Goal: Transaction & Acquisition: Register for event/course

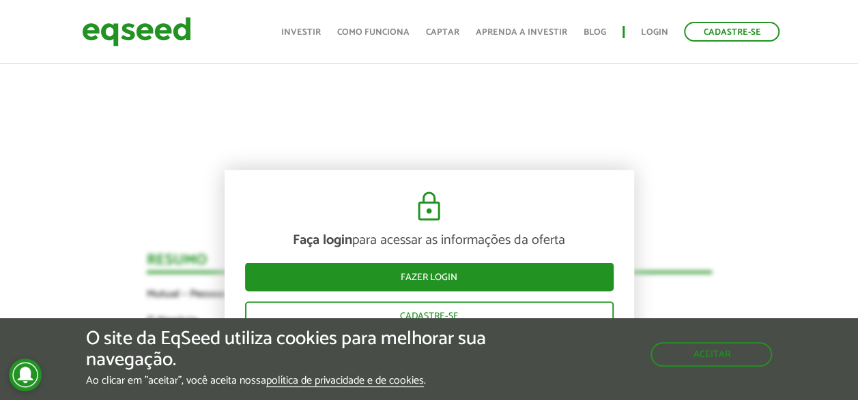
scroll to position [1160, 0]
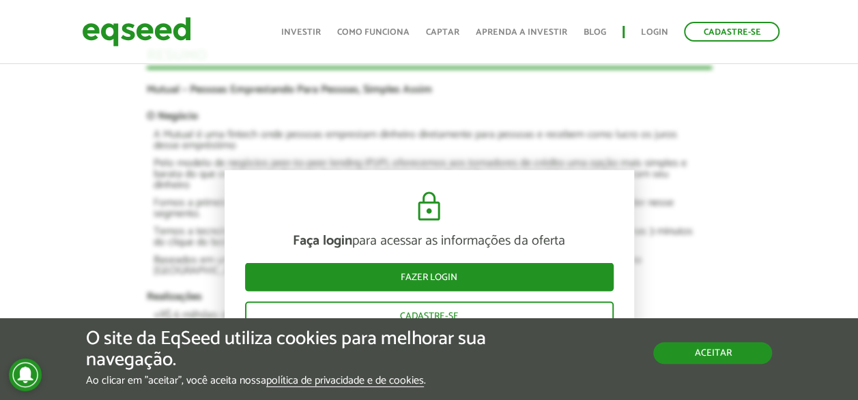
click at [720, 362] on button "Aceitar" at bounding box center [712, 353] width 119 height 22
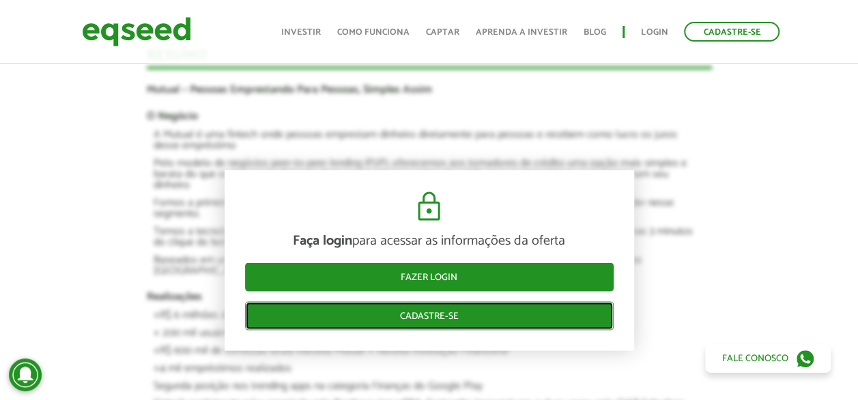
click at [495, 318] on link "Cadastre-se" at bounding box center [429, 316] width 368 height 29
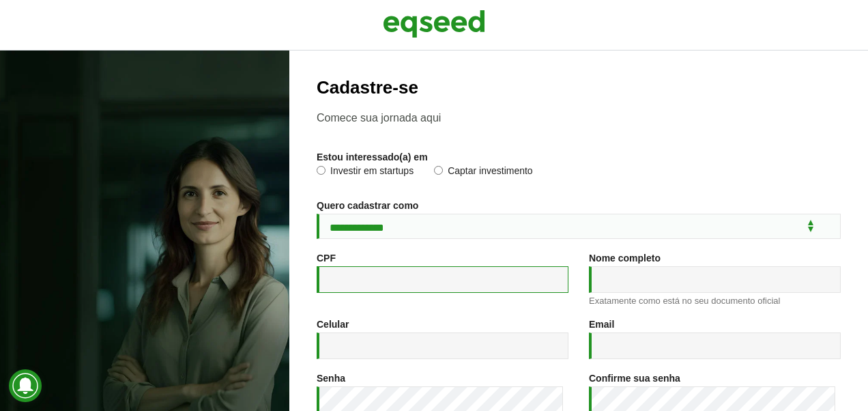
click at [371, 291] on input "CPF *" at bounding box center [443, 279] width 252 height 27
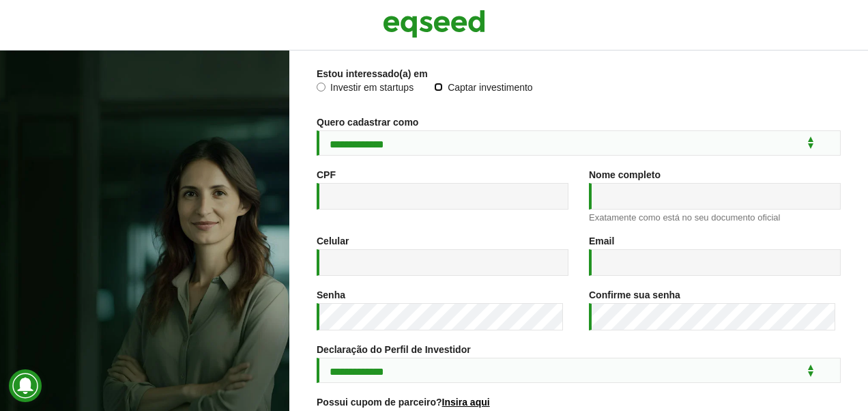
scroll to position [15, 0]
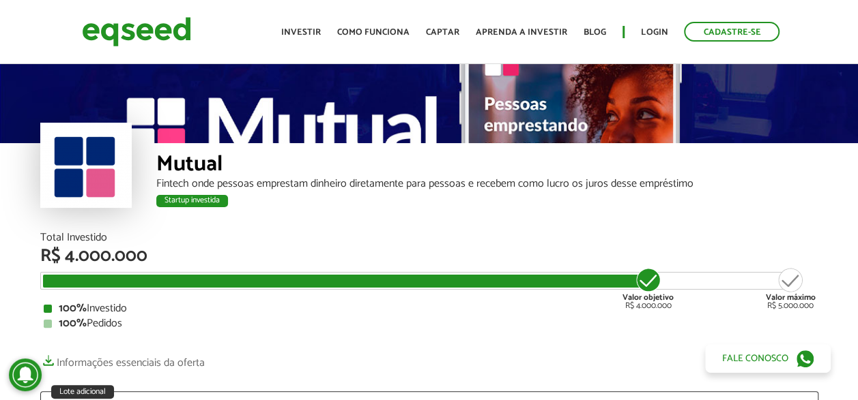
scroll to position [1228, 0]
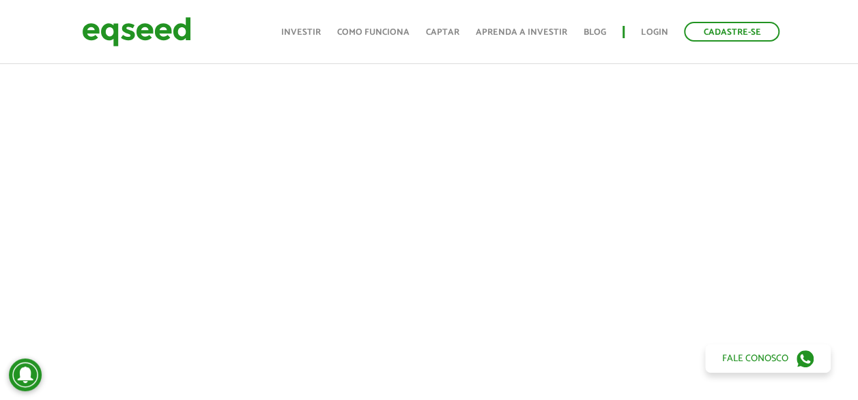
scroll to position [273, 0]
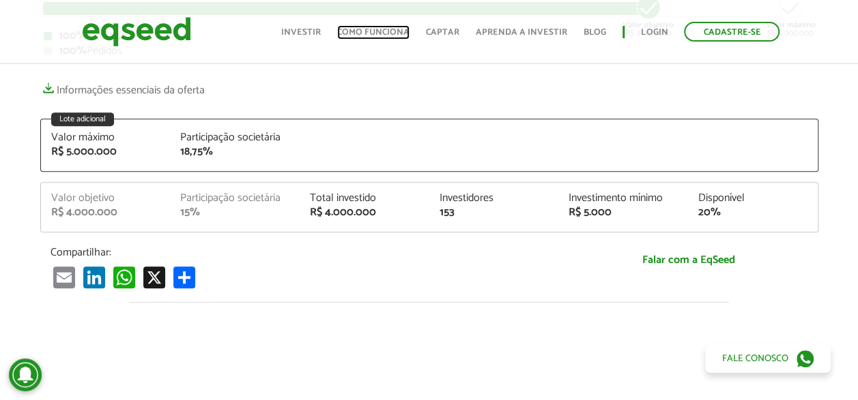
click at [365, 28] on link "Como funciona" at bounding box center [373, 32] width 72 height 9
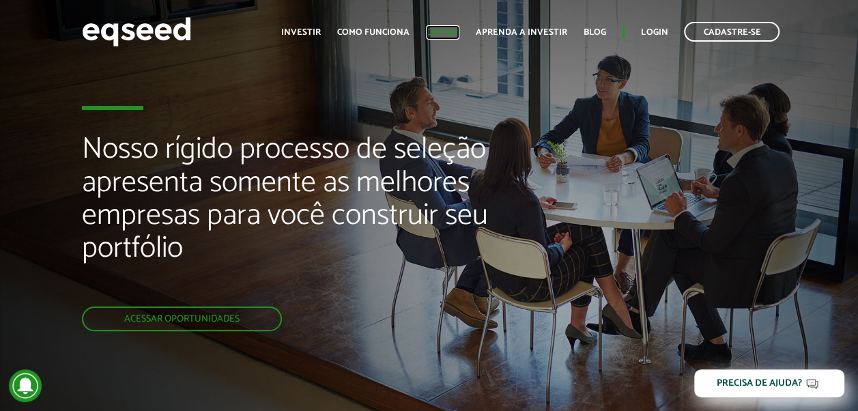
click at [447, 36] on link "Captar" at bounding box center [442, 32] width 33 height 9
